Goal: Task Accomplishment & Management: Manage account settings

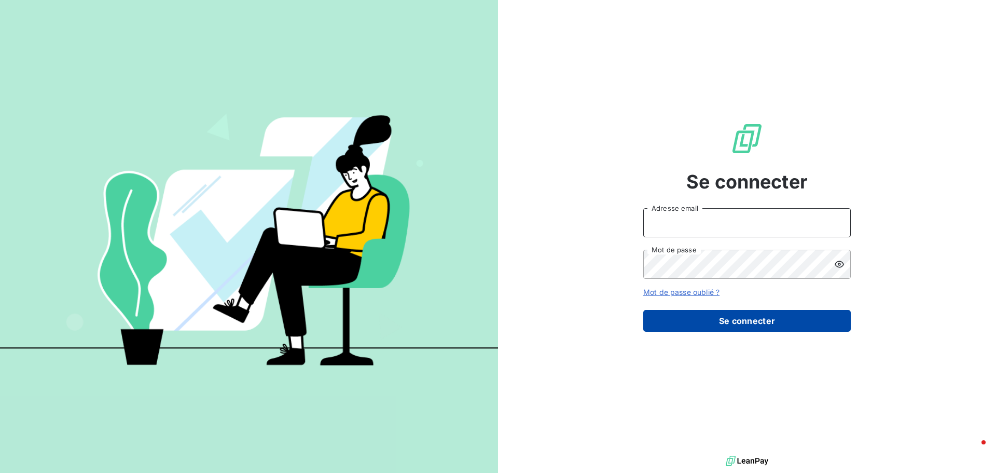
type input "[EMAIL_ADDRESS][DOMAIN_NAME]"
click at [741, 321] on button "Se connecter" at bounding box center [747, 321] width 208 height 22
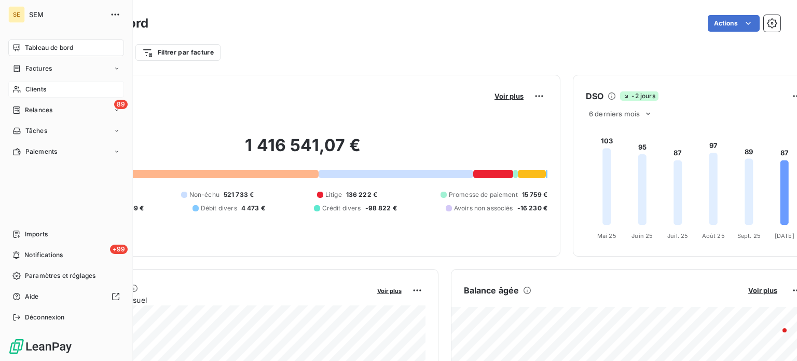
click at [20, 91] on icon at bounding box center [16, 89] width 9 height 8
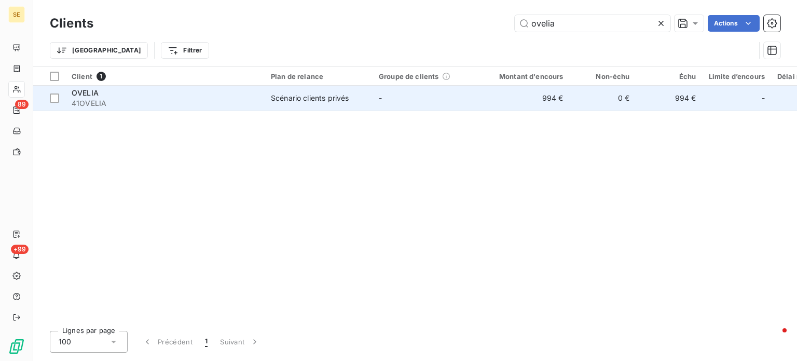
type input "ovelia"
click at [165, 106] on span "41OVELIA" at bounding box center [165, 103] width 187 height 10
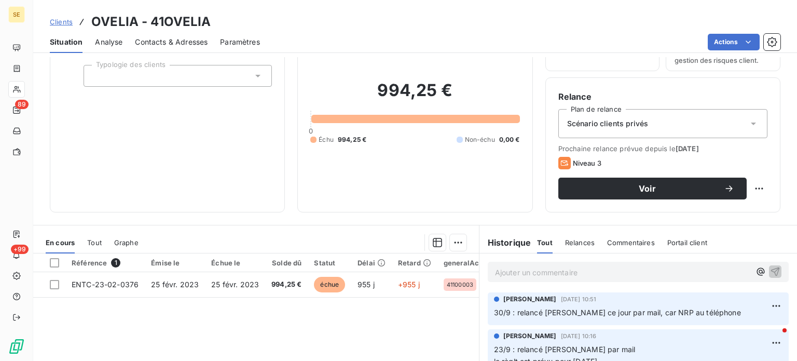
scroll to position [104, 0]
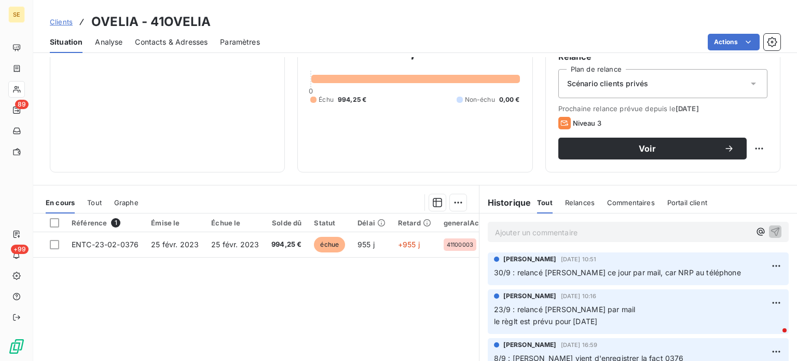
click at [501, 230] on p "Ajouter un commentaire ﻿" at bounding box center [622, 232] width 255 height 13
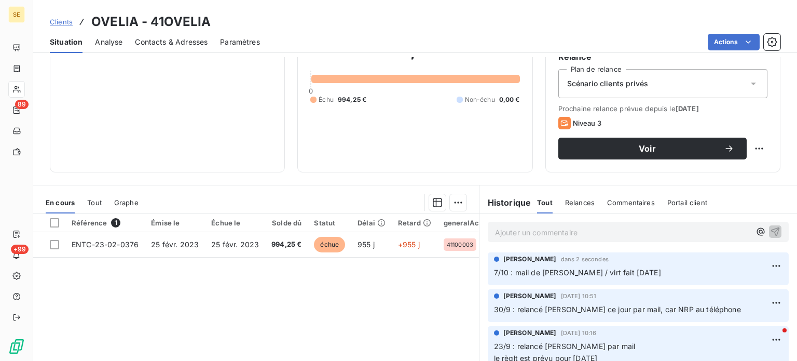
click at [56, 20] on span "Clients" at bounding box center [61, 22] width 23 height 8
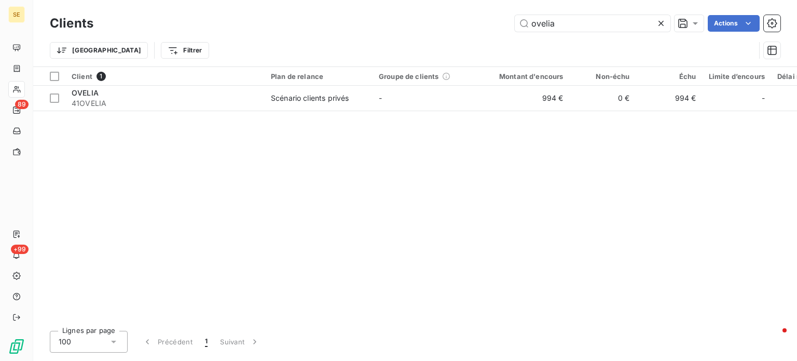
drag, startPoint x: 582, startPoint y: 25, endPoint x: 424, endPoint y: 27, distance: 157.2
click at [425, 27] on div "ovelia Actions" at bounding box center [443, 23] width 674 height 17
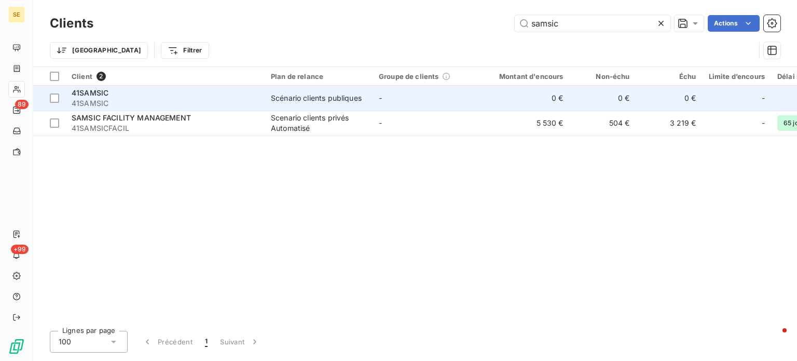
type input "samsic"
click at [93, 89] on span "41SAMSIC" at bounding box center [90, 92] width 37 height 9
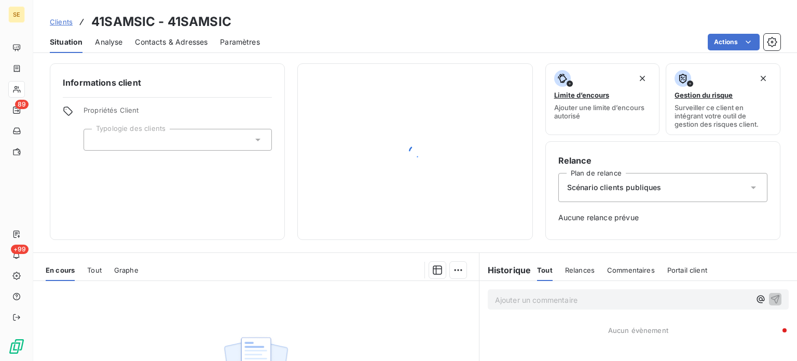
click at [58, 21] on span "Clients" at bounding box center [61, 22] width 23 height 8
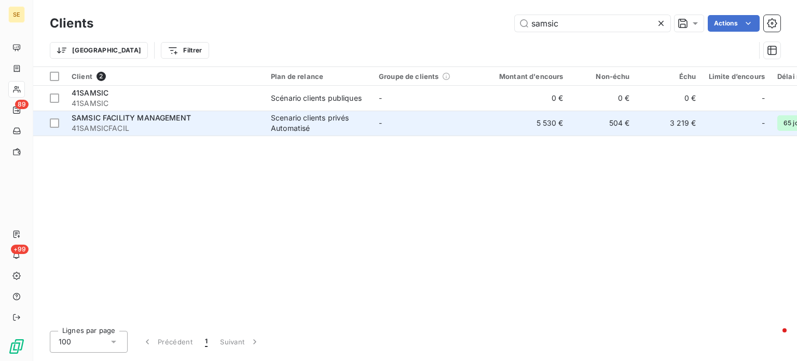
click at [108, 128] on span "41SAMSICFACIL" at bounding box center [165, 128] width 187 height 10
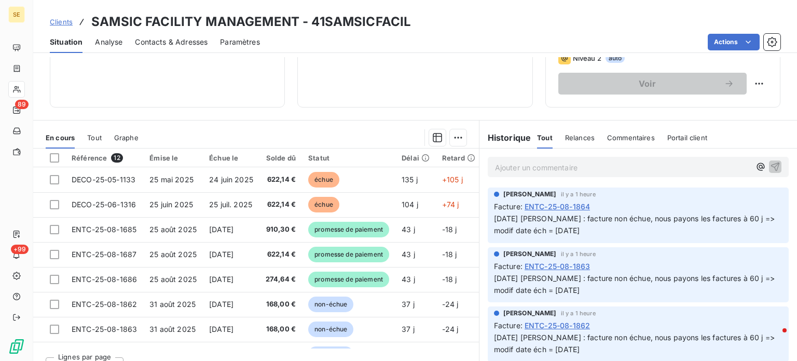
scroll to position [187, 0]
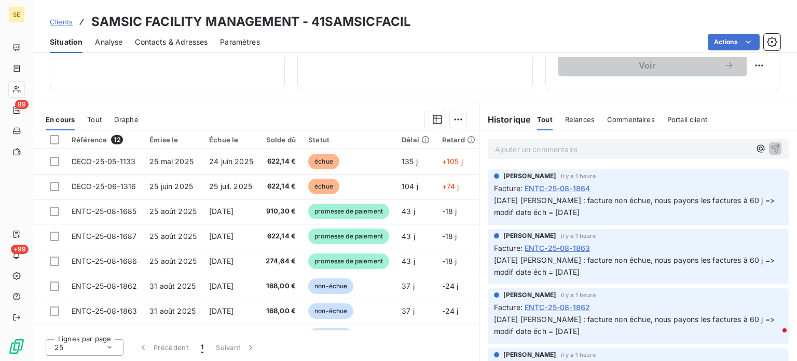
click at [496, 148] on p "Ajouter un commentaire ﻿" at bounding box center [622, 149] width 255 height 13
click at [514, 149] on span "7/10 : mail de SAMSIC / Règlt partis en bque le 30/9 de 1 244,28 €" at bounding box center [611, 148] width 233 height 9
click at [771, 146] on icon "button" at bounding box center [775, 148] width 9 height 9
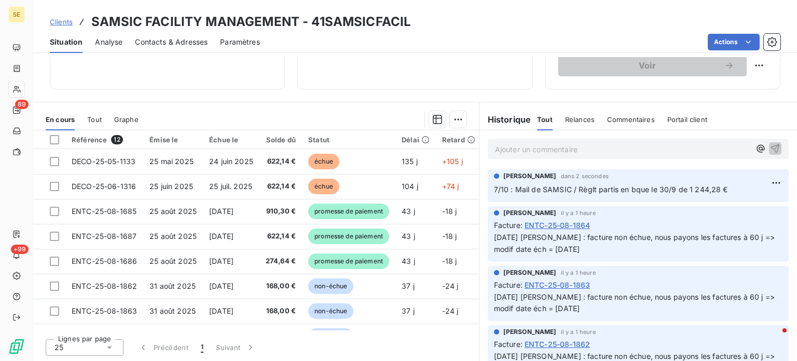
click at [58, 21] on span "Clients" at bounding box center [61, 22] width 23 height 8
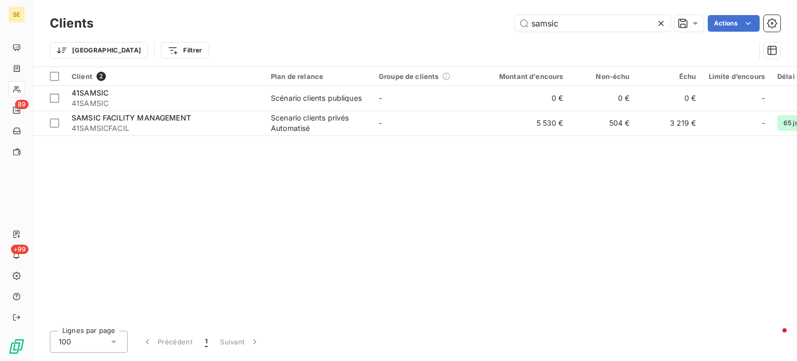
drag, startPoint x: 579, startPoint y: 25, endPoint x: 361, endPoint y: 28, distance: 217.9
click at [361, 28] on div "samsic Actions" at bounding box center [443, 23] width 674 height 17
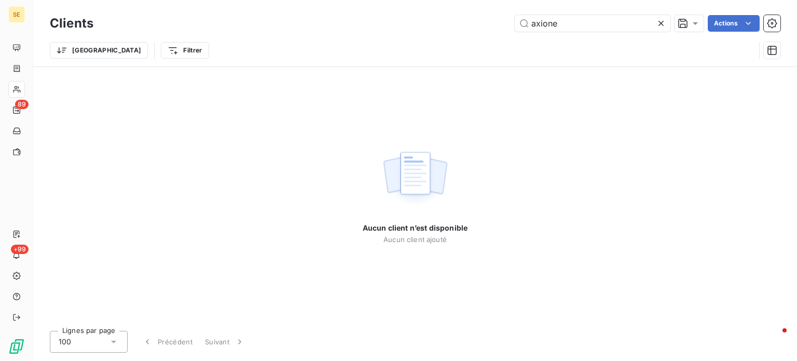
drag, startPoint x: 614, startPoint y: 23, endPoint x: 379, endPoint y: 31, distance: 235.1
click at [380, 31] on div "axione Actions" at bounding box center [443, 23] width 674 height 17
drag, startPoint x: 586, startPoint y: 22, endPoint x: 337, endPoint y: 21, distance: 248.5
click at [340, 20] on div "isf ax Actions" at bounding box center [443, 23] width 674 height 17
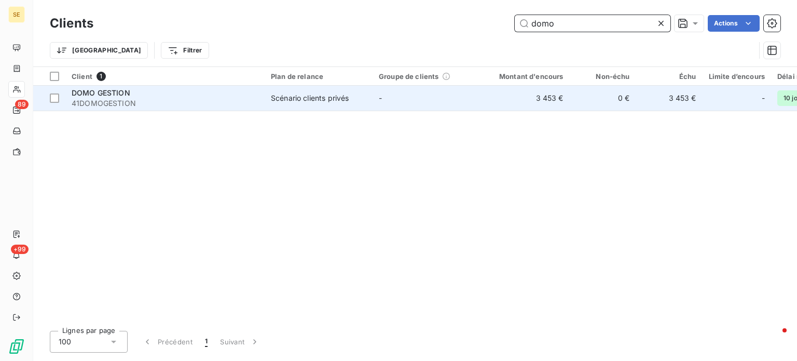
type input "domo"
click at [172, 101] on span "41DOMOGESTION" at bounding box center [165, 103] width 187 height 10
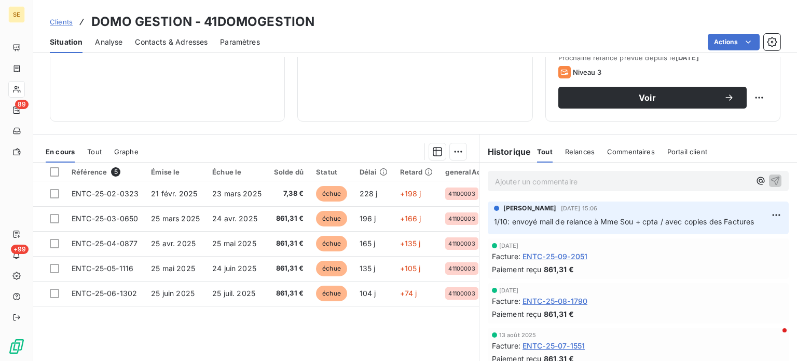
scroll to position [156, 0]
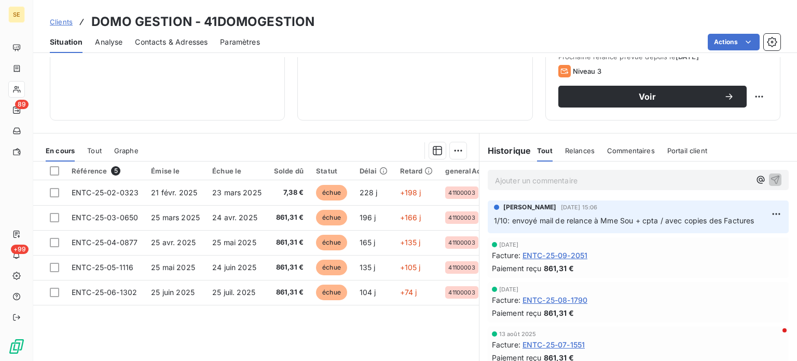
click at [496, 178] on p "Ajouter un commentaire ﻿" at bounding box center [622, 180] width 255 height 13
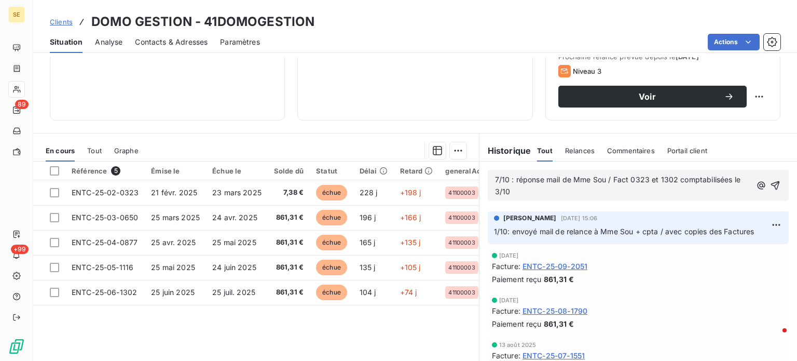
click at [200, 43] on span "Contacts & Adresses" at bounding box center [171, 42] width 73 height 10
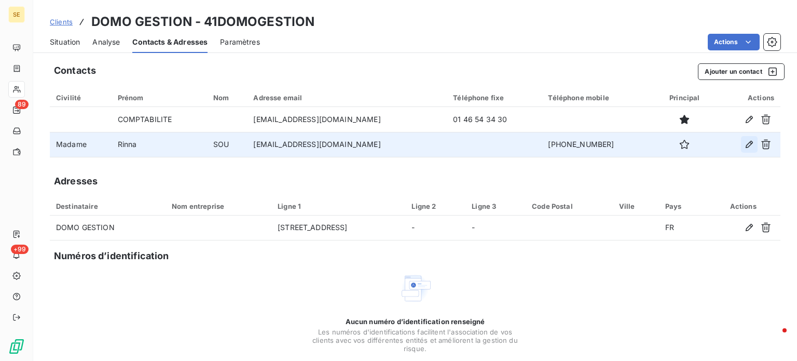
click at [744, 141] on icon "button" at bounding box center [749, 144] width 10 height 10
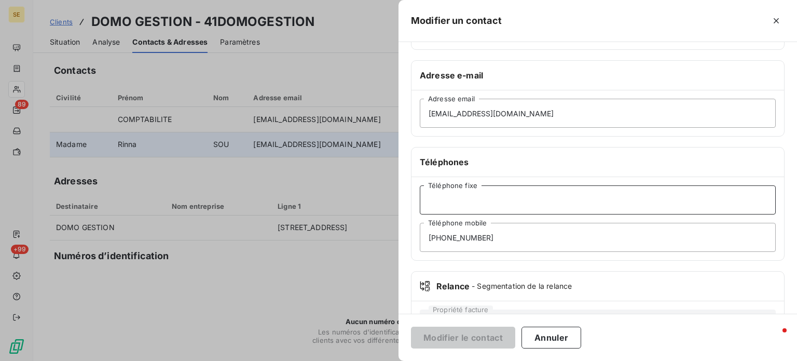
click at [464, 200] on input "Téléphone fixe" at bounding box center [598, 199] width 356 height 29
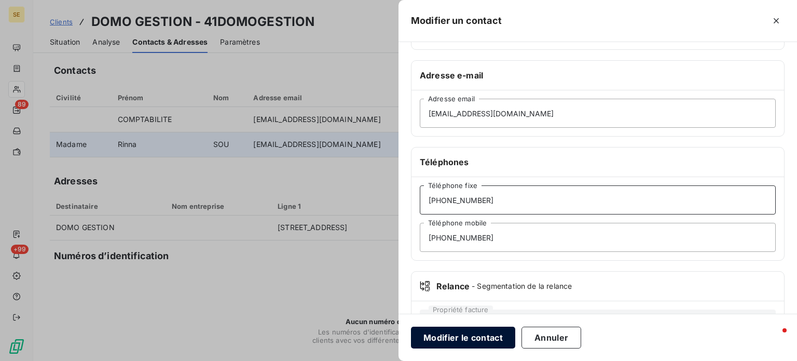
type input "[PHONE_NUMBER]"
click at [468, 335] on button "Modifier le contact" at bounding box center [463, 337] width 104 height 22
